Goal: Task Accomplishment & Management: Complete application form

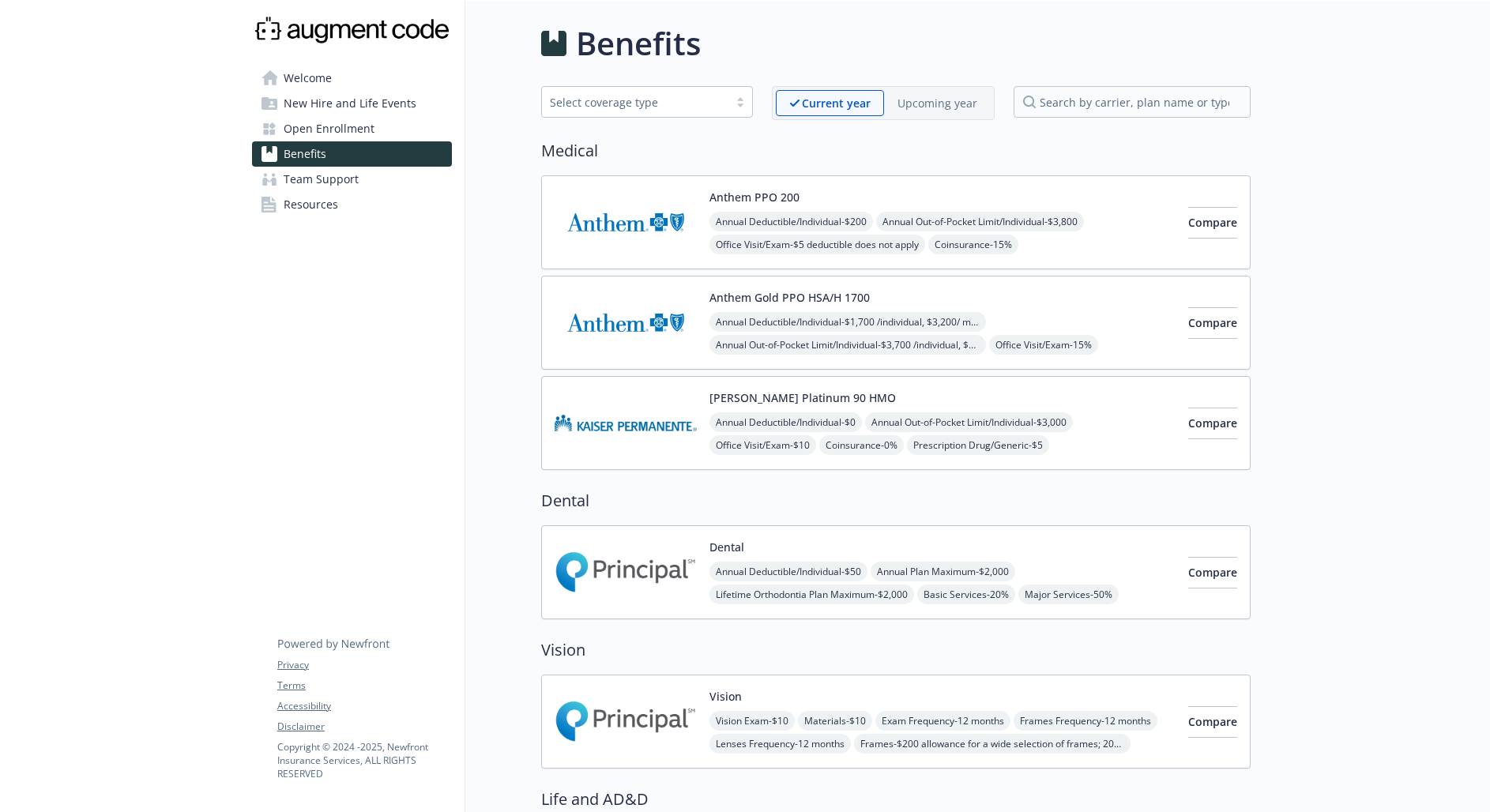
click at [309, 120] on span "Open Enrollment" at bounding box center [329, 128] width 91 height 25
